Goal: Learn about a topic

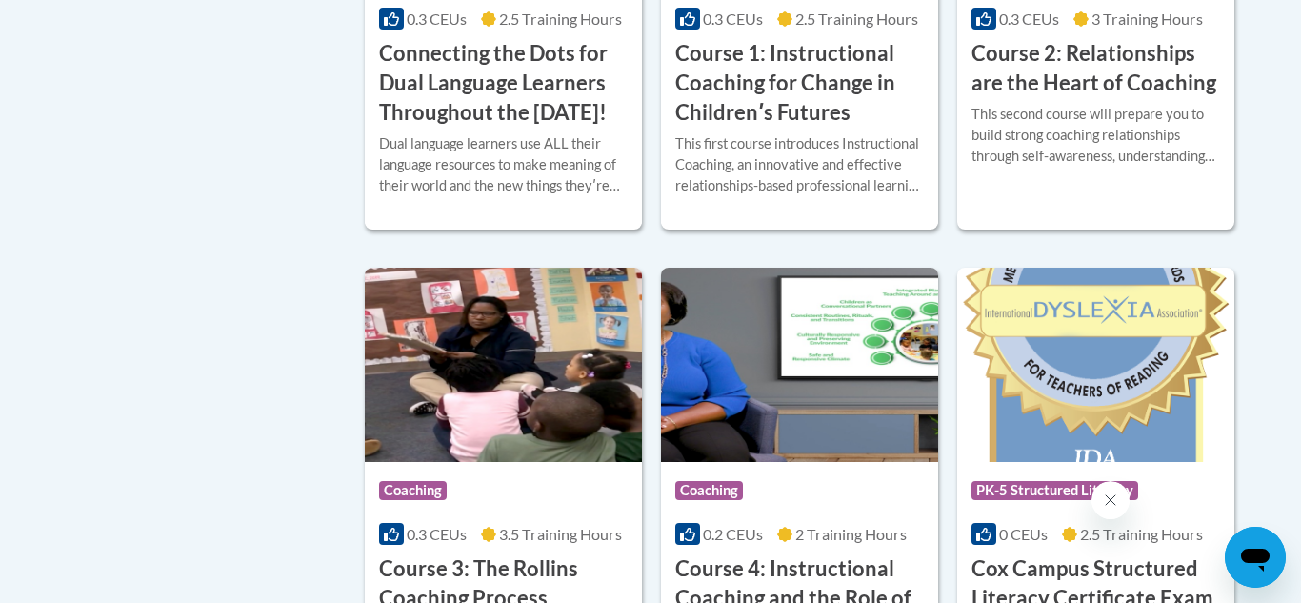
scroll to position [1319, 0]
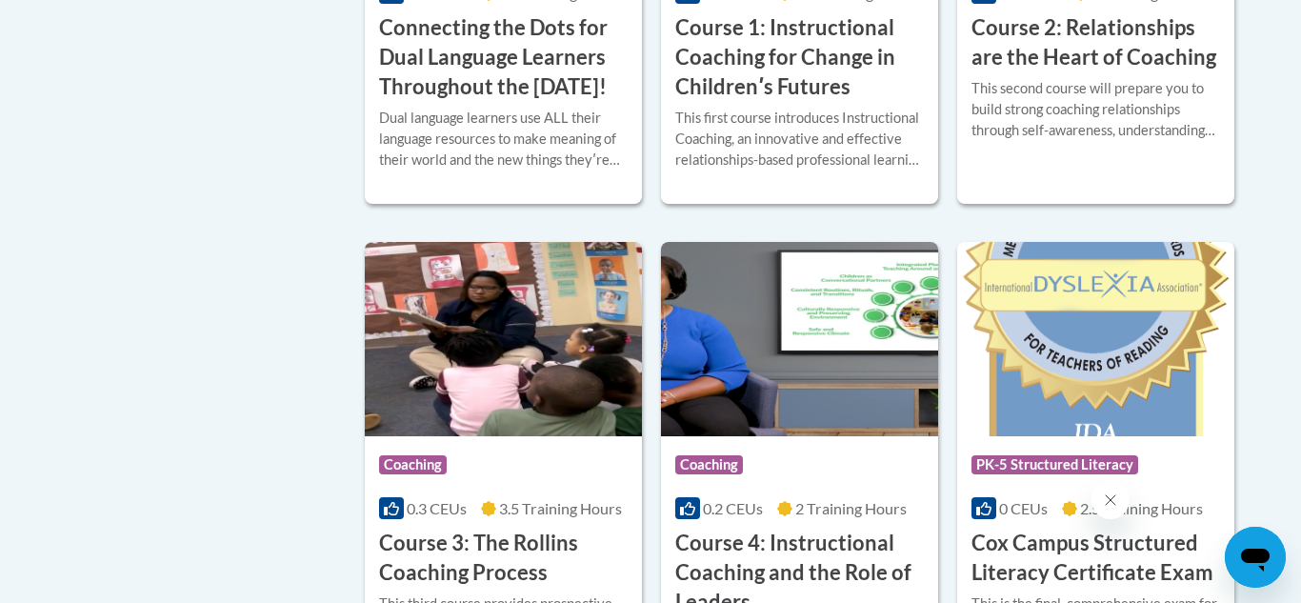
drag, startPoint x: 1298, startPoint y: 53, endPoint x: 1282, endPoint y: 209, distance: 156.1
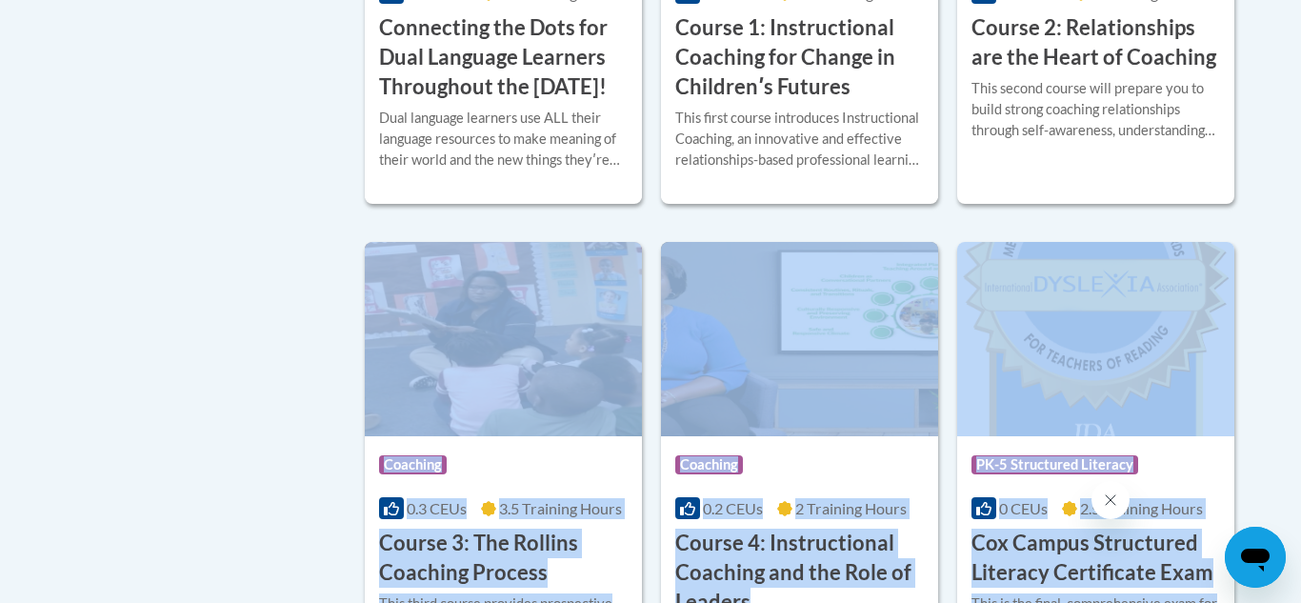
drag, startPoint x: 1282, startPoint y: 209, endPoint x: 1280, endPoint y: 314, distance: 105.7
drag, startPoint x: 1280, startPoint y: 314, endPoint x: 1300, endPoint y: 170, distance: 146.1
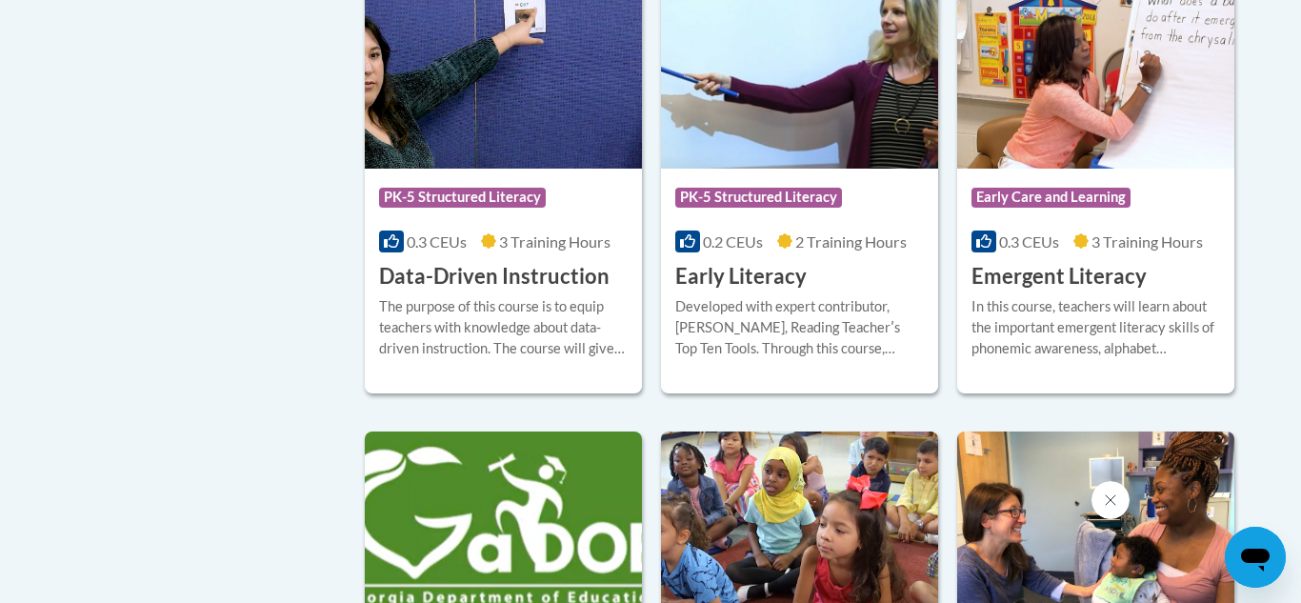
scroll to position [0, 0]
